Goal: Information Seeking & Learning: Understand process/instructions

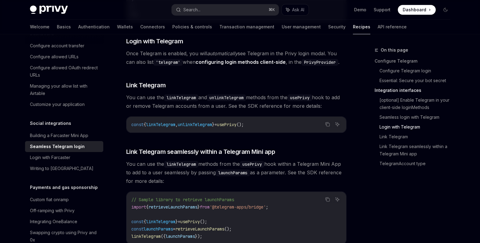
scroll to position [850, 0]
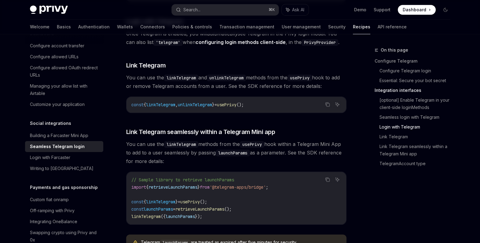
click at [195, 102] on span "unlinkTelegram" at bounding box center [195, 105] width 34 height 6
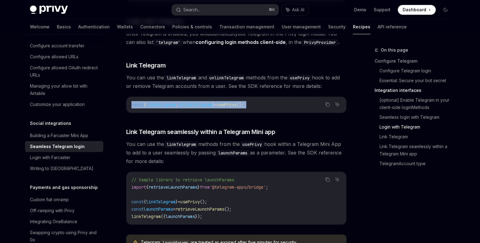
click at [195, 102] on span "unlinkTelegram" at bounding box center [195, 105] width 34 height 6
copy div "const { linkTelegram , unlinkTelegram } = usePrivy ();"
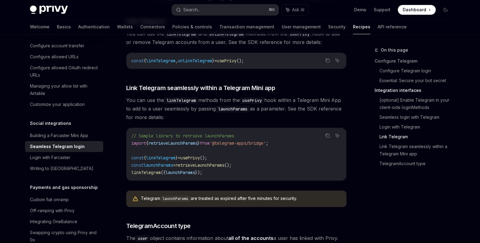
scroll to position [895, 0]
click at [217, 163] on code "// Sample library to retrieve launchParams import { retrieveLaunchParams } from…" at bounding box center [236, 154] width 210 height 44
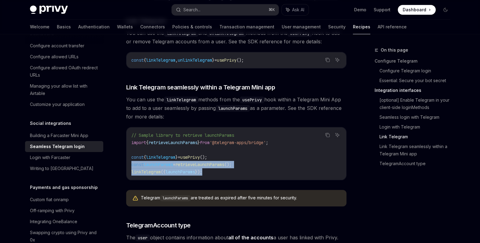
drag, startPoint x: 211, startPoint y: 165, endPoint x: 124, endPoint y: 158, distance: 86.8
click at [327, 134] on icon "Copy the contents from the code block" at bounding box center [328, 135] width 3 height 3
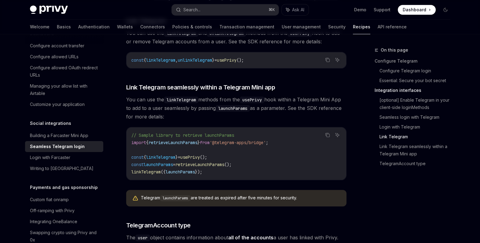
click at [225, 140] on span "'@telegram-apps/bridge'" at bounding box center [238, 143] width 56 height 6
drag, startPoint x: 224, startPoint y: 135, endPoint x: 277, endPoint y: 137, distance: 53.5
click at [266, 140] on span "'@telegram-apps/bridge'" at bounding box center [238, 143] width 56 height 6
copy span "@telegram-apps/bridge"
click at [241, 141] on code "// Sample library to retrieve launchParams import { retrieveLaunchParams } from…" at bounding box center [236, 154] width 210 height 44
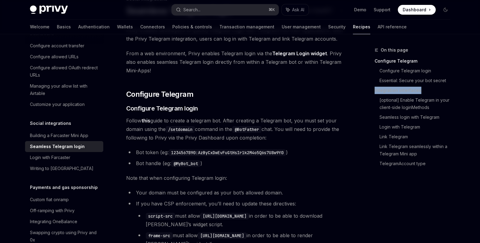
scroll to position [105, 0]
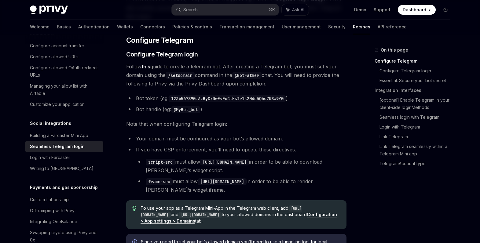
click at [279, 139] on li "Your domain must be configured as your bot’s allowed domain." at bounding box center [236, 139] width 220 height 9
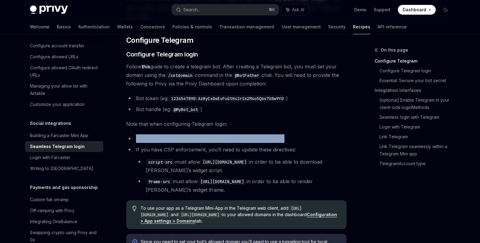
click at [279, 139] on li "Your domain must be configured as your bot’s allowed domain." at bounding box center [236, 139] width 220 height 9
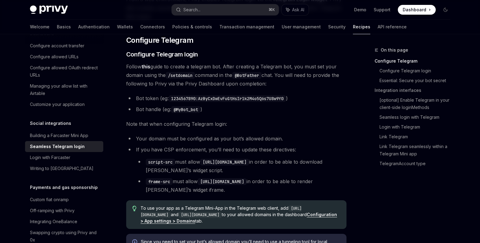
click at [297, 137] on li "Your domain must be configured as your bot’s allowed domain." at bounding box center [236, 139] width 220 height 9
click at [215, 222] on link "Configuration > App settings > Domains" at bounding box center [239, 218] width 197 height 12
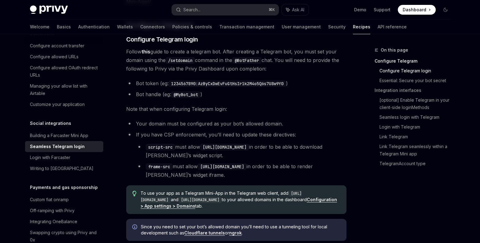
scroll to position [122, 0]
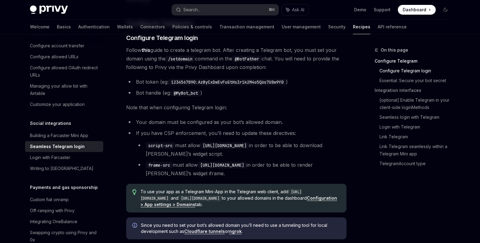
drag, startPoint x: 194, startPoint y: 198, endPoint x: 144, endPoint y: 197, distance: 49.8
click at [144, 197] on code "[URL][DOMAIN_NAME]" at bounding box center [221, 195] width 161 height 13
copy code "ttp://web.telegram.org"
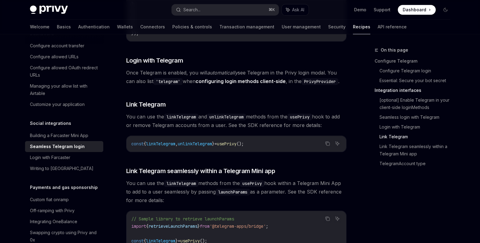
scroll to position [791, 0]
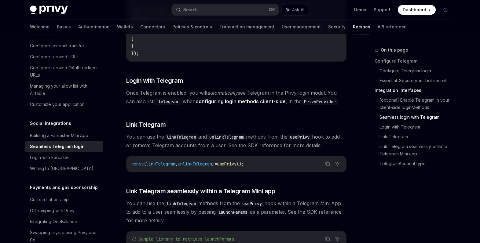
click at [209, 161] on code "const { linkTelegram , unlinkTelegram } = usePrivy ();" at bounding box center [236, 164] width 210 height 7
click at [207, 161] on span "unlinkTelegram" at bounding box center [195, 164] width 34 height 6
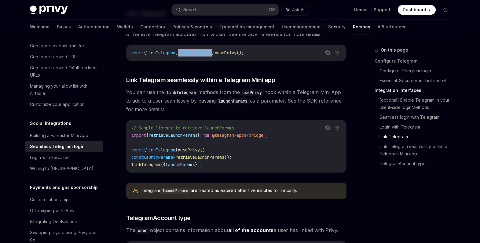
scroll to position [917, 0]
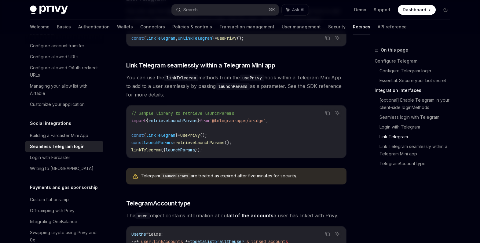
click at [200, 140] on span "retrieveLaunchParams" at bounding box center [200, 143] width 49 height 6
click at [202, 147] on span "});" at bounding box center [198, 150] width 7 height 6
click at [187, 147] on span "launchParams" at bounding box center [180, 150] width 29 height 6
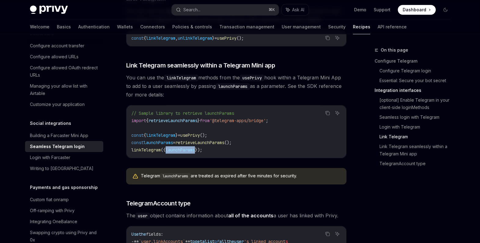
click at [187, 147] on span "launchParams" at bounding box center [180, 150] width 29 height 6
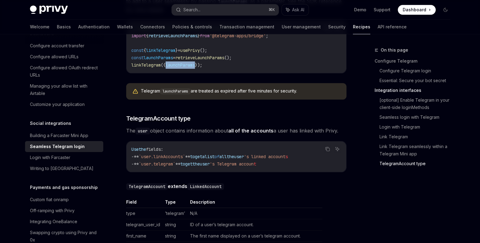
scroll to position [981, 0]
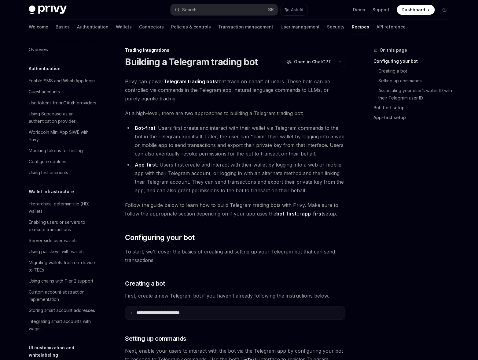
scroll to position [395, 0]
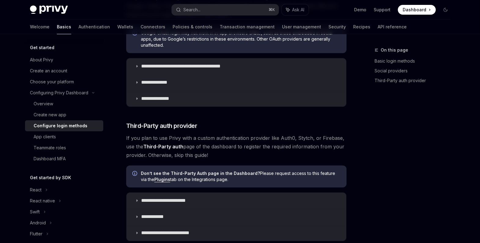
scroll to position [267, 0]
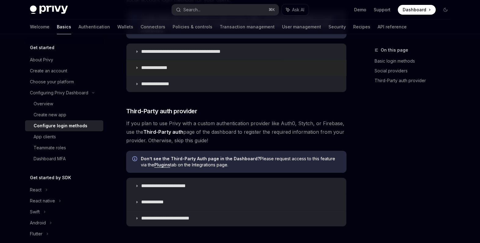
click at [161, 72] on summary "**********" at bounding box center [237, 68] width 220 height 16
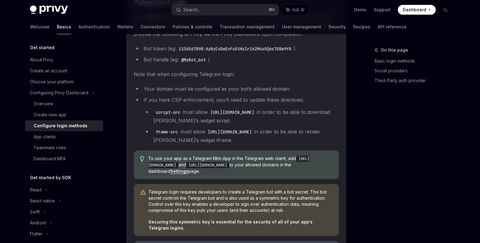
scroll to position [358, 0]
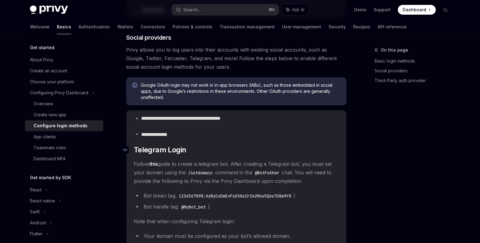
click at [158, 153] on span "Telegram Login" at bounding box center [160, 150] width 53 height 10
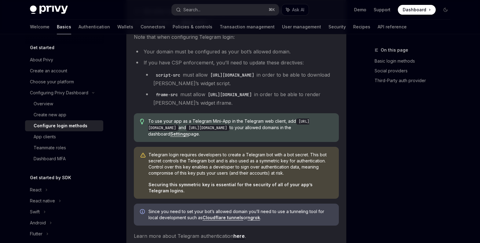
scroll to position [386, 0]
